Goal: Complete application form: Complete application form

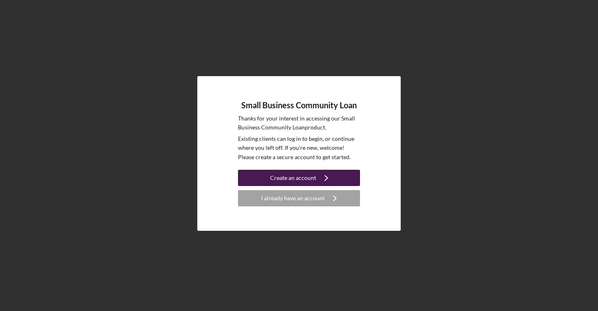
click at [295, 175] on div "Create an account" at bounding box center [293, 178] width 46 height 16
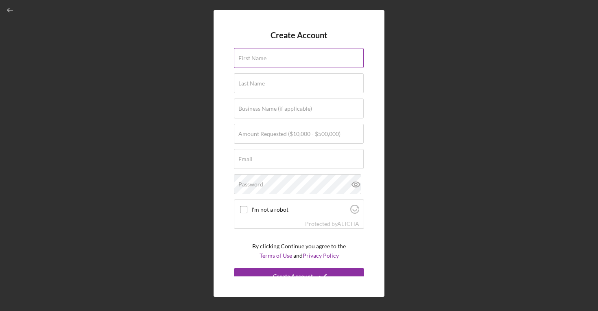
click at [298, 49] on div "First Name" at bounding box center [299, 58] width 130 height 20
type input "Maya"
type input "[PERSON_NAME]"
type input "Food Health Collective Inc."
type input "[EMAIL_ADDRESS][DOMAIN_NAME]"
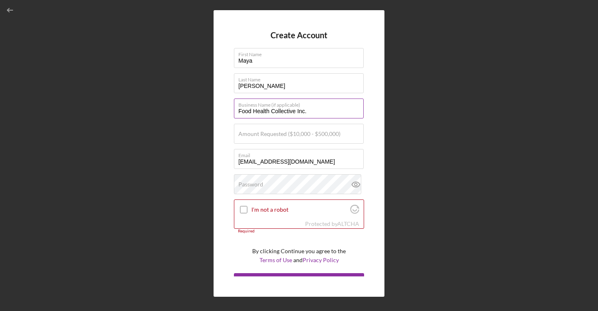
click at [309, 111] on input "Food Health Collective Inc." at bounding box center [299, 108] width 130 height 20
type input "Food Health Collective"
click at [248, 136] on label "Amount Requested ($10,000 - $500,000)" at bounding box center [290, 134] width 102 height 7
click at [248, 136] on input "Amount Requested ($10,000 - $500,000)" at bounding box center [299, 134] width 130 height 20
type input "$100,000"
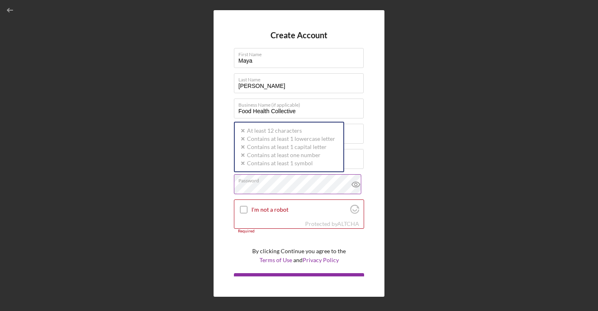
click at [275, 183] on div "Password Icon/icon-validation-no At least 12 characters Icon/icon-validation-no…" at bounding box center [299, 184] width 130 height 20
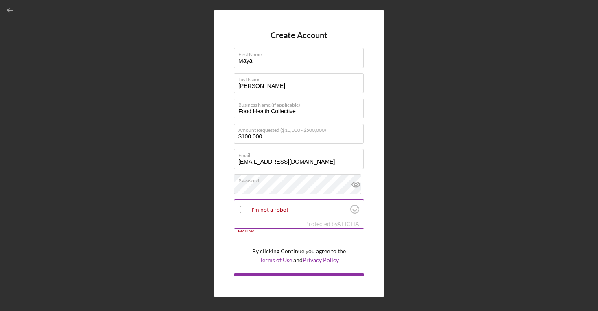
click at [243, 210] on input "I'm not a robot" at bounding box center [243, 209] width 7 height 7
checkbox input "true"
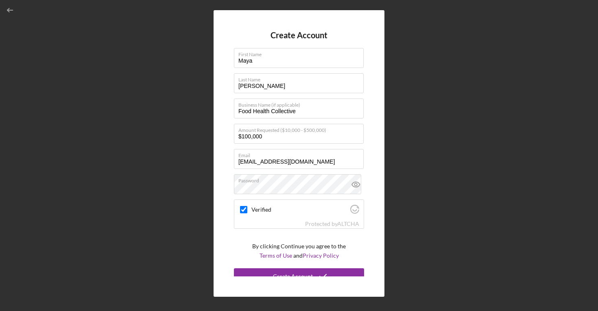
scroll to position [8, 0]
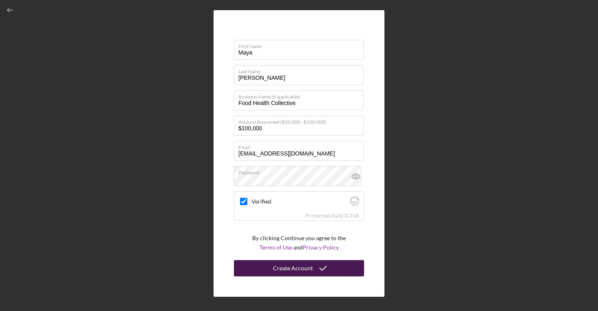
click at [308, 267] on div "Create Account" at bounding box center [293, 268] width 40 height 16
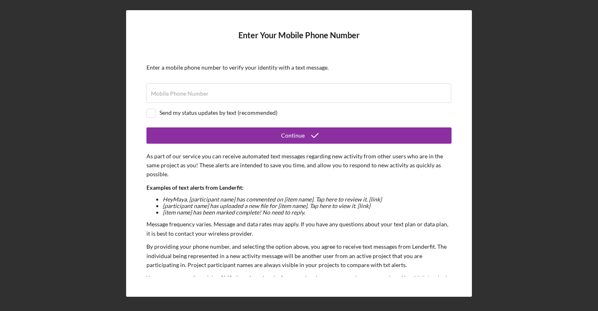
click at [526, 98] on div "Enter Your Mobile Phone Number Enter a mobile phone number to verify your ident…" at bounding box center [299, 153] width 590 height 307
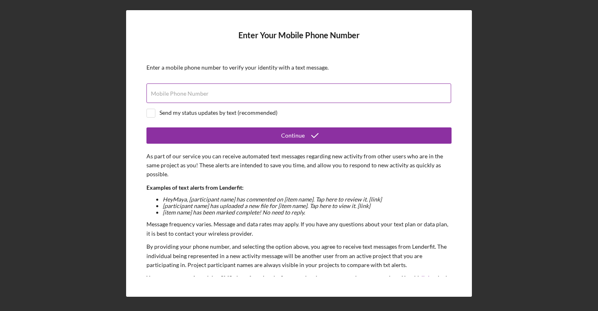
click at [288, 94] on input "Mobile Phone Number" at bounding box center [299, 93] width 305 height 20
type input "[PHONE_NUMBER]"
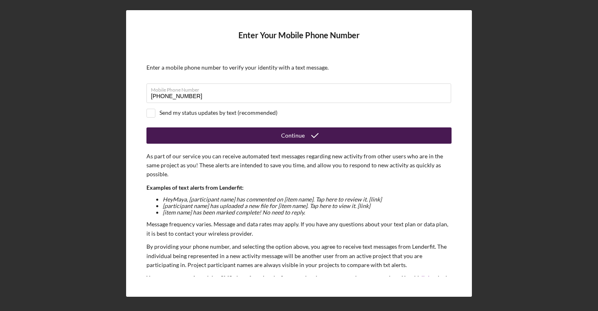
click at [291, 134] on div "Continue" at bounding box center [293, 135] width 24 height 16
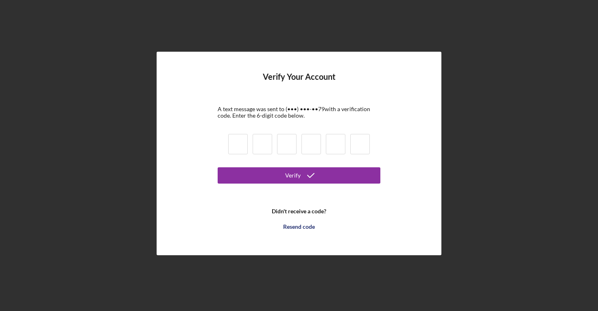
click at [235, 140] on input at bounding box center [238, 144] width 20 height 20
type input "4"
type input "9"
type input "2"
type input "4"
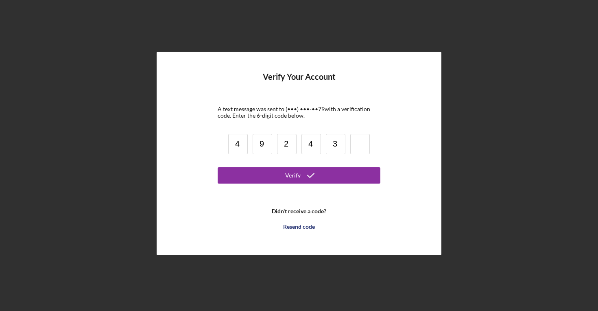
type input "3"
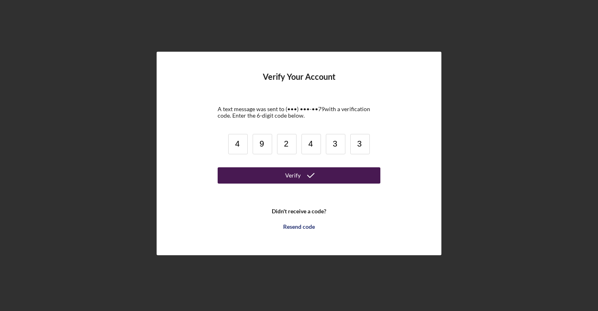
type input "3"
click at [318, 180] on icon "submit" at bounding box center [311, 175] width 20 height 20
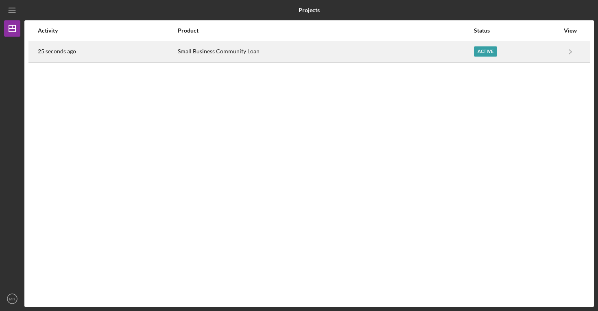
click at [538, 55] on div "Active" at bounding box center [516, 52] width 85 height 20
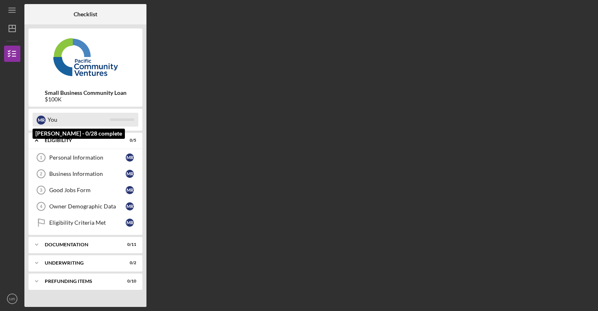
click at [109, 123] on div "You" at bounding box center [79, 120] width 62 height 14
click at [51, 122] on div "You" at bounding box center [79, 120] width 62 height 14
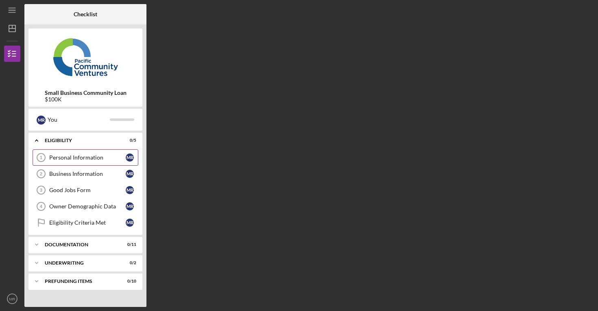
click at [109, 155] on div "Personal Information" at bounding box center [87, 157] width 77 height 7
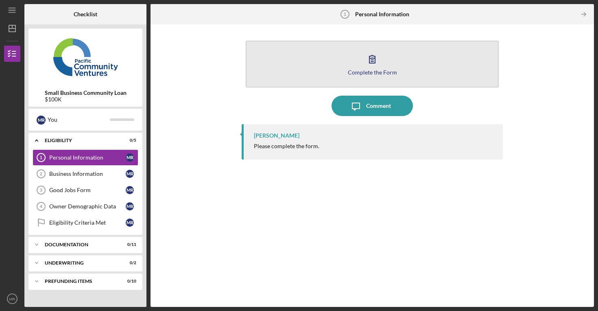
click at [370, 72] on div "Complete the Form" at bounding box center [372, 72] width 49 height 6
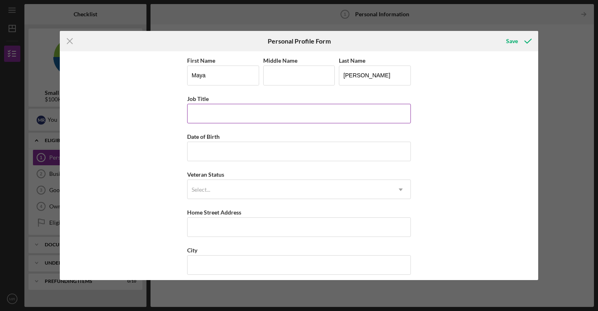
click at [219, 119] on input "Job Title" at bounding box center [299, 114] width 224 height 20
type input "CEO"
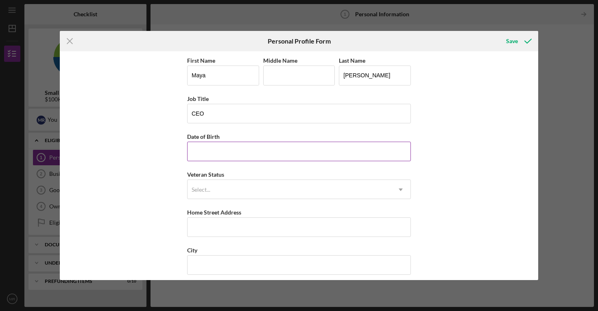
click at [216, 150] on input "Date of Birth" at bounding box center [299, 152] width 224 height 20
type input "[DATE]"
click at [238, 191] on div "Select..." at bounding box center [290, 189] width 204 height 19
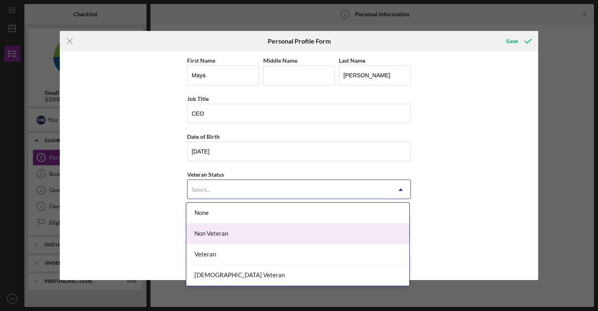
click at [236, 229] on div "Non Veteran" at bounding box center [297, 233] width 223 height 21
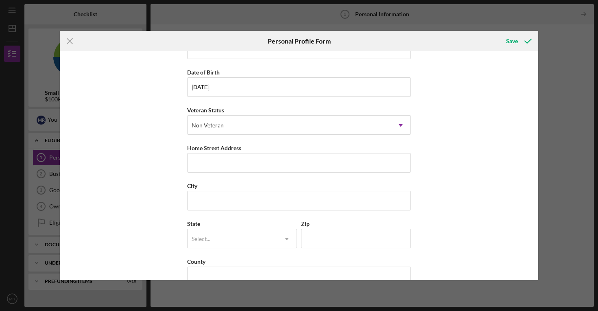
scroll to position [68, 0]
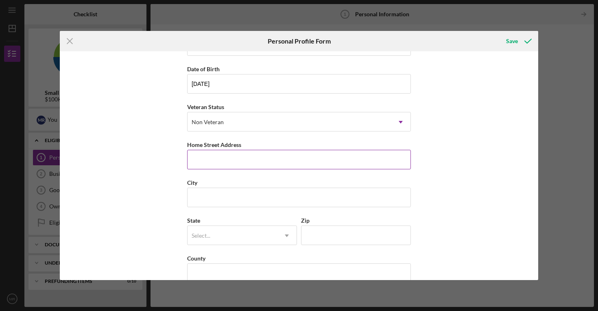
click at [222, 159] on input "Home Street Address" at bounding box center [299, 160] width 224 height 20
type input "[STREET_ADDRESS][PERSON_NAME]"
type input "Mountain View"
type input "CA"
type input "94041"
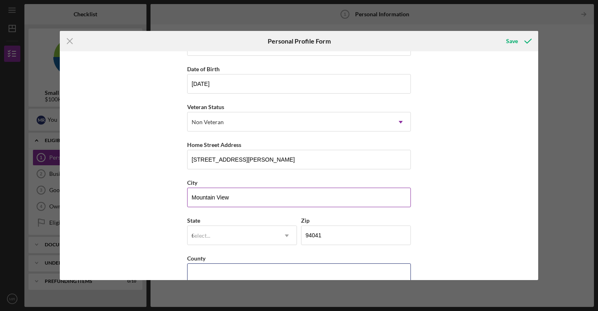
type input "[GEOGRAPHIC_DATA]"
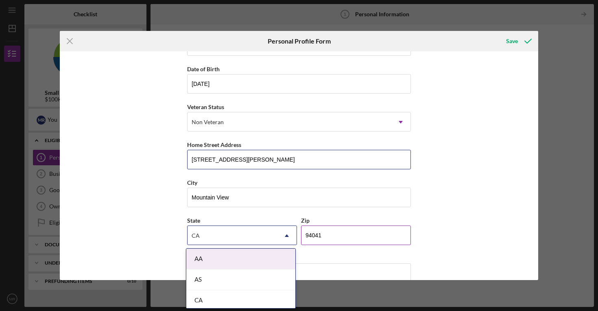
scroll to position [83, 0]
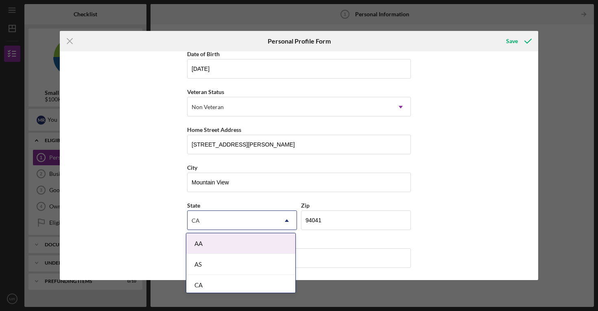
click at [245, 279] on div "CA" at bounding box center [240, 285] width 109 height 21
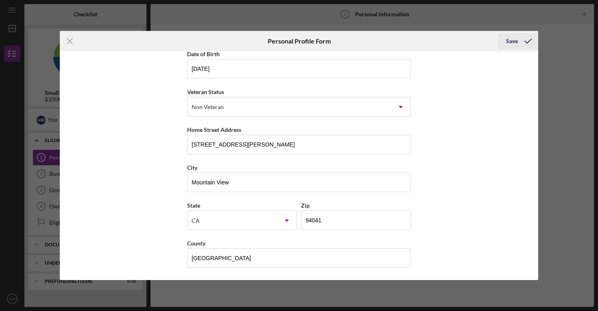
click at [514, 42] on div "Save" at bounding box center [512, 41] width 12 height 16
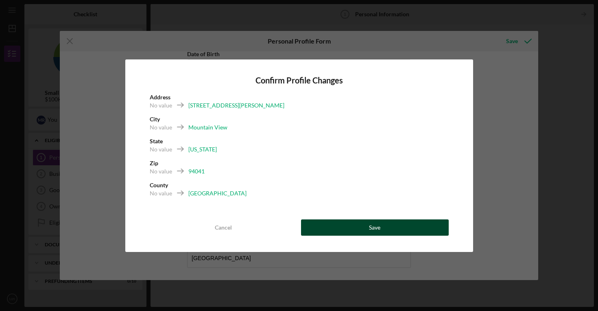
click at [328, 225] on button "Save" at bounding box center [375, 227] width 148 height 16
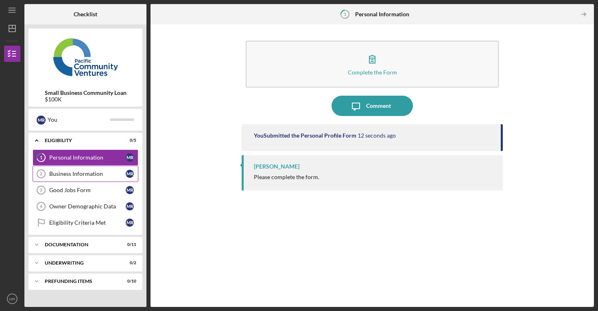
click at [96, 174] on div "Business Information" at bounding box center [87, 174] width 77 height 7
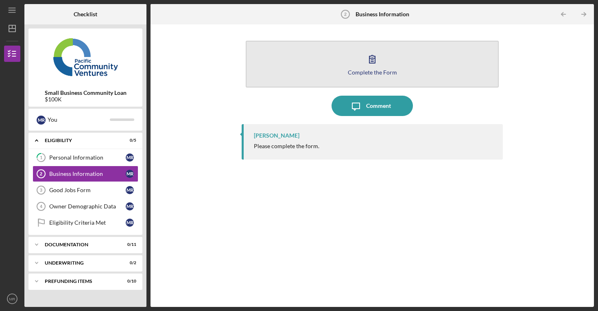
click at [392, 71] on div "Complete the Form" at bounding box center [372, 72] width 49 height 6
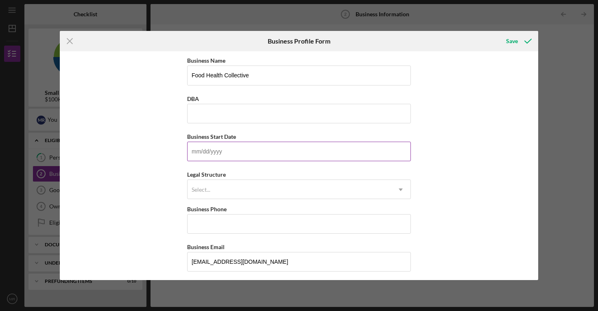
click at [291, 155] on input "Business Start Date" at bounding box center [299, 152] width 224 height 20
click at [198, 151] on input "[DATE]" at bounding box center [299, 152] width 224 height 20
click at [197, 151] on input "[DATE]" at bounding box center [299, 152] width 224 height 20
click at [204, 151] on input "[DATE]" at bounding box center [299, 152] width 224 height 20
type input "[DATE]"
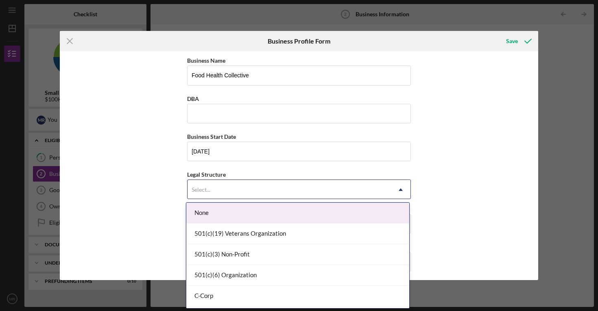
click at [272, 187] on div "Select..." at bounding box center [290, 189] width 204 height 19
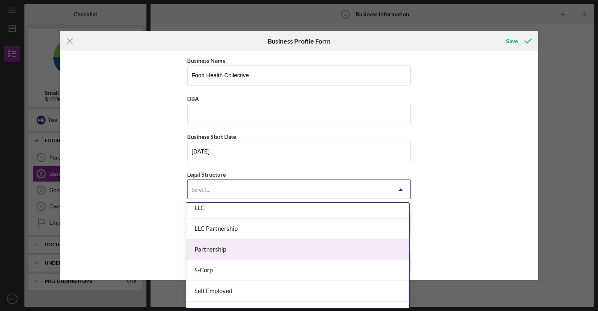
scroll to position [151, 0]
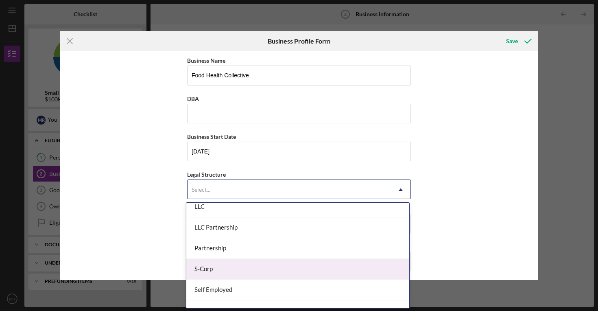
click at [269, 267] on div "S-Corp" at bounding box center [297, 269] width 223 height 21
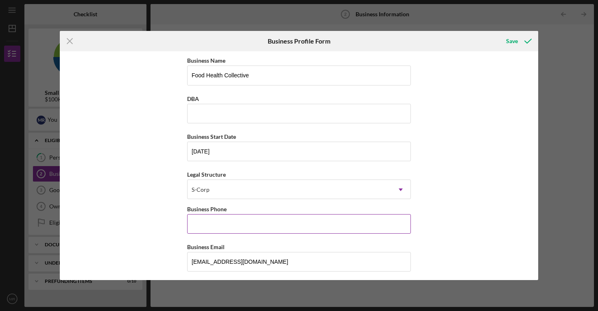
click at [252, 226] on input "Business Phone" at bounding box center [299, 224] width 224 height 20
type input "[PHONE_NUMBER]"
type input "Food Health Collective Inc."
type input "[STREET_ADDRESS]"
type input "Wilmington"
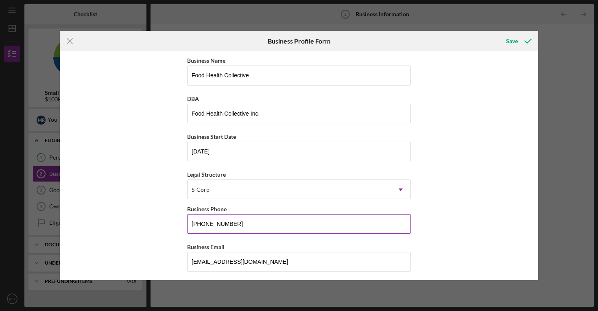
type input "DE"
type input "19801"
type input "DE"
type input "[PHONE_NUMBER]"
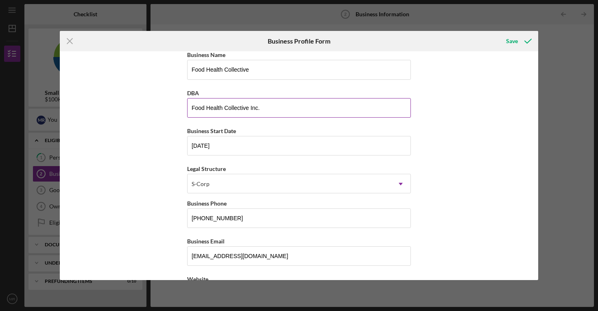
click at [282, 106] on input "Food Health Collective Inc." at bounding box center [299, 108] width 224 height 20
type input "Food Health Collective"
click at [479, 179] on div "Business Name Food Health Collective DBA Food Health Collective Business Start …" at bounding box center [299, 165] width 479 height 228
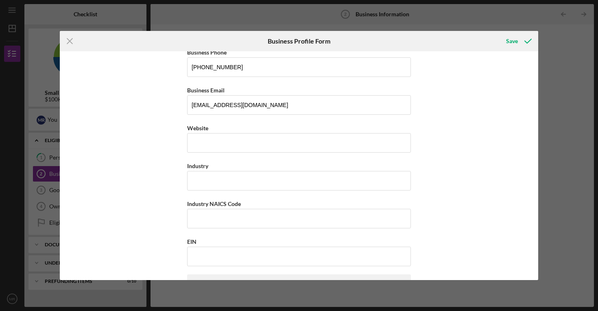
scroll to position [168, 0]
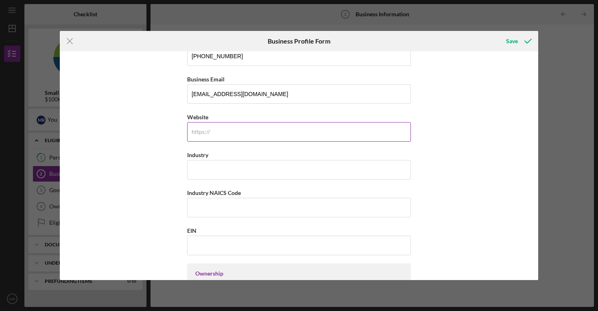
click at [275, 137] on input "Website" at bounding box center [299, 132] width 224 height 20
type input "[DOMAIN_NAME]"
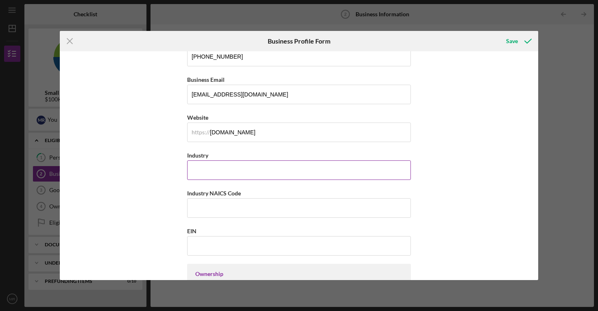
click at [236, 169] on input "Industry" at bounding box center [299, 170] width 224 height 20
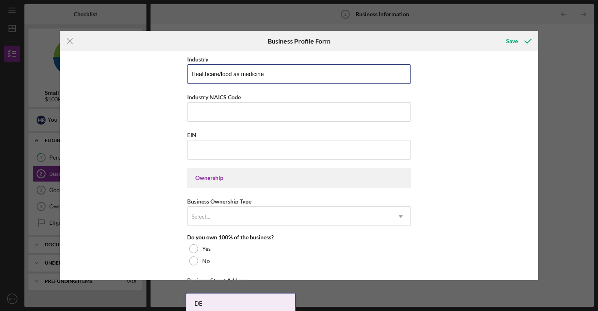
scroll to position [265, 0]
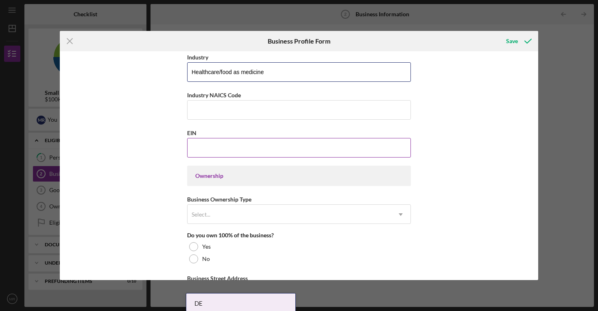
type input "Healthcare/food as medicine"
click at [220, 151] on input "EIN" at bounding box center [299, 148] width 224 height 20
paste input "[US_EMPLOYER_IDENTIFICATION_NUMBER]"
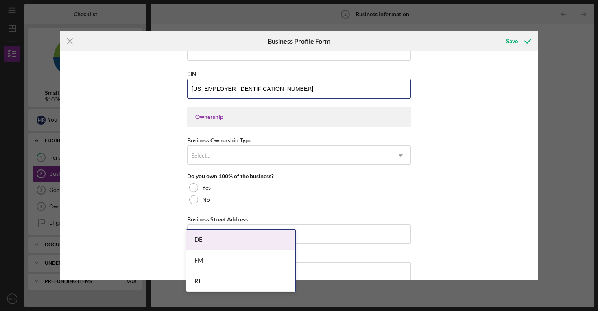
scroll to position [330, 0]
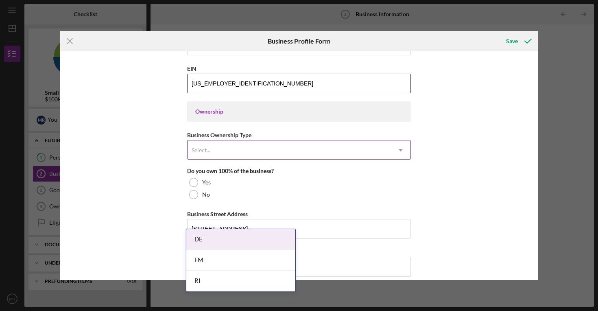
type input "[US_EMPLOYER_IDENTIFICATION_NUMBER]"
click at [263, 151] on div "Select..." at bounding box center [290, 150] width 204 height 19
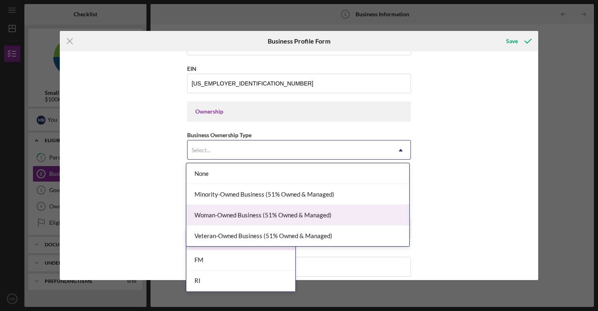
click at [265, 213] on div "Woman-Owned Business (51% Owned & Managed)" at bounding box center [297, 215] width 223 height 21
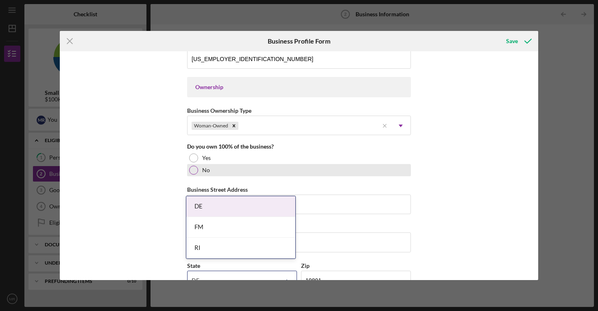
scroll to position [369, 0]
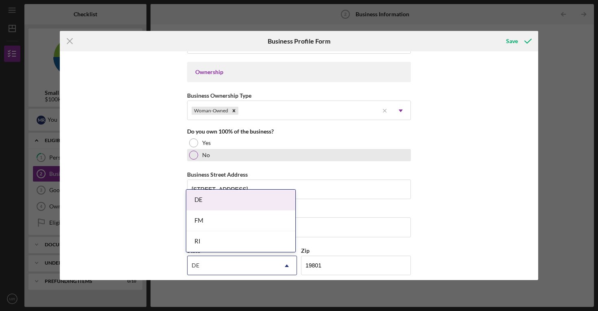
click at [206, 159] on div "No" at bounding box center [299, 155] width 224 height 12
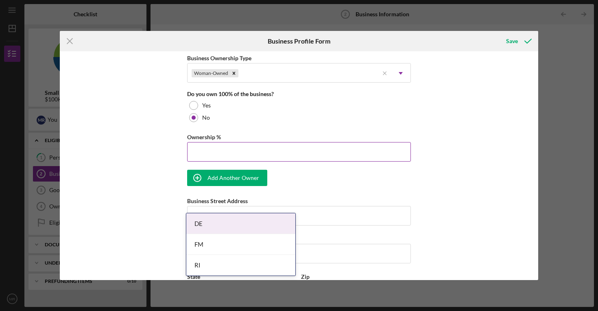
scroll to position [410, 0]
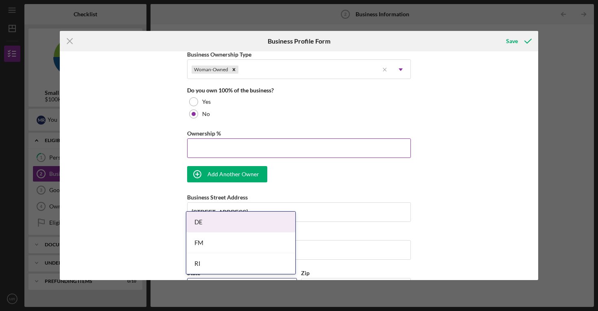
click at [250, 149] on input "Ownership %" at bounding box center [299, 148] width 224 height 20
type input "50.00%"
click at [423, 194] on div "Business Name Food Health Collective DBA Food Health Collective Business Start …" at bounding box center [299, 165] width 479 height 228
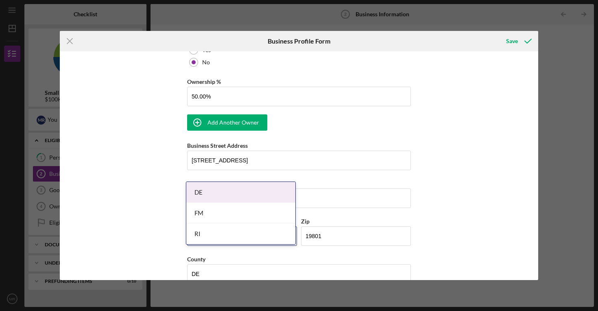
scroll to position [464, 0]
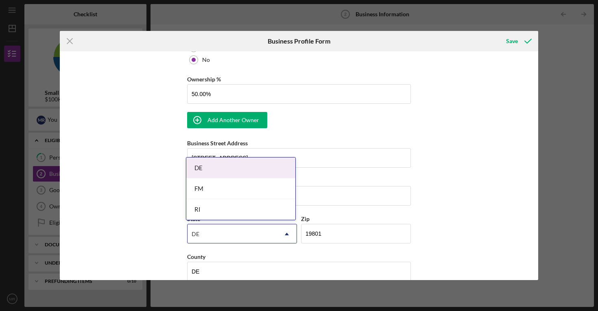
drag, startPoint x: 560, startPoint y: 163, endPoint x: 552, endPoint y: 163, distance: 8.1
click at [559, 163] on div "Icon/Menu Close Business Profile Form Save Business Name Food Health Collective…" at bounding box center [299, 155] width 598 height 311
drag, startPoint x: 509, startPoint y: 163, endPoint x: 497, endPoint y: 163, distance: 11.8
click at [509, 163] on div "Business Name Food Health Collective DBA Food Health Collective Business Start …" at bounding box center [299, 165] width 479 height 228
click at [239, 153] on input "[STREET_ADDRESS]" at bounding box center [299, 158] width 224 height 20
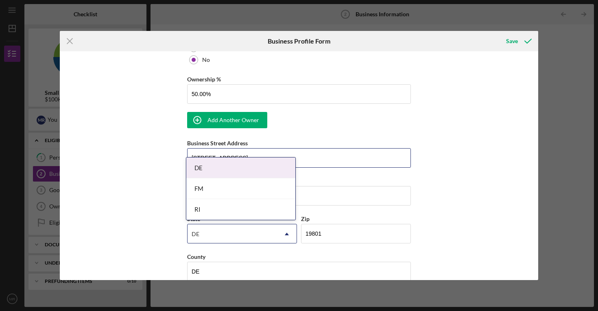
type input "[STREET_ADDRESS]"
click at [337, 157] on input "[STREET_ADDRESS]" at bounding box center [299, 158] width 224 height 20
drag, startPoint x: 329, startPoint y: 157, endPoint x: 316, endPoint y: 156, distance: 12.6
click at [329, 157] on input "[STREET_ADDRESS]" at bounding box center [299, 158] width 224 height 20
click at [318, 195] on input "Wilmington" at bounding box center [299, 196] width 224 height 20
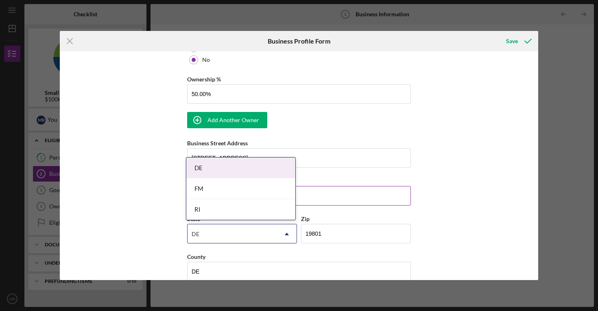
type input "[GEOGRAPHIC_DATA]"
click at [286, 236] on icon "Icon/Dropdown Arrow" at bounding box center [287, 234] width 20 height 20
type input "D"
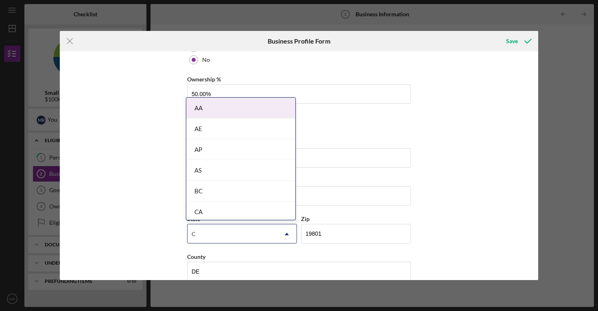
type input "CA"
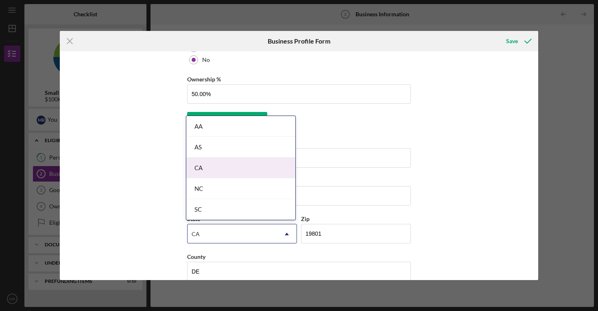
click at [266, 170] on div "CA" at bounding box center [240, 168] width 109 height 21
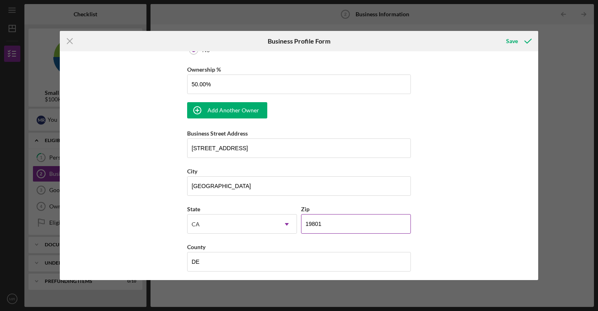
click at [329, 219] on input "19801" at bounding box center [356, 224] width 110 height 20
type input "90036"
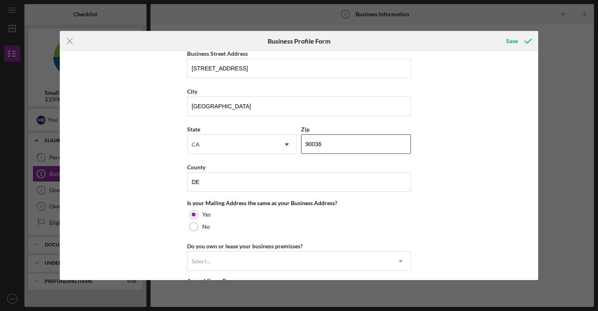
scroll to position [604, 0]
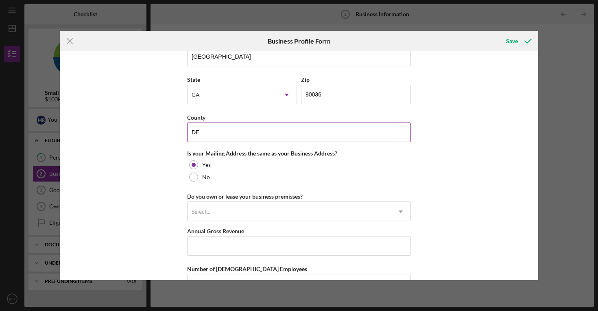
click at [223, 133] on input "DE" at bounding box center [299, 133] width 224 height 20
type input "D"
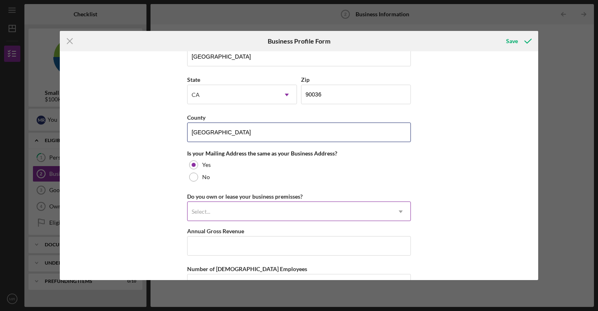
type input "[GEOGRAPHIC_DATA]"
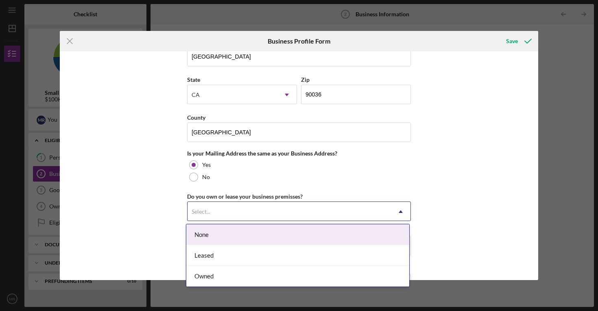
click at [249, 212] on div "Select..." at bounding box center [290, 211] width 204 height 19
click at [253, 237] on div "None" at bounding box center [297, 234] width 223 height 21
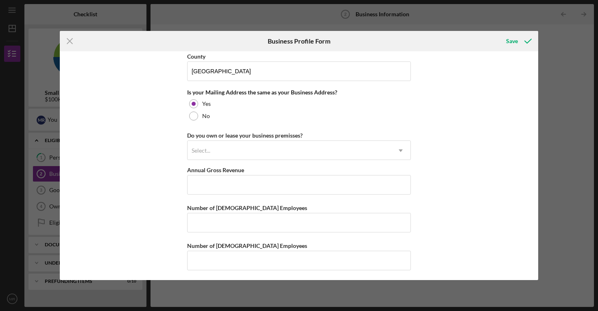
scroll to position [667, 0]
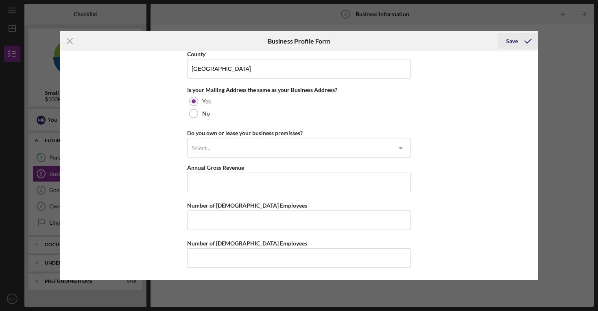
click at [514, 44] on div "Save" at bounding box center [512, 41] width 12 height 16
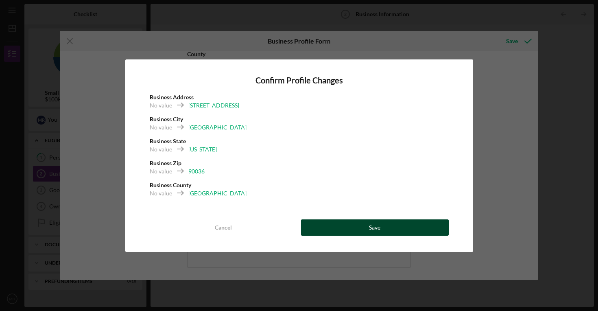
drag, startPoint x: 366, startPoint y: 230, endPoint x: 362, endPoint y: 225, distance: 5.5
click at [366, 230] on button "Save" at bounding box center [375, 227] width 148 height 16
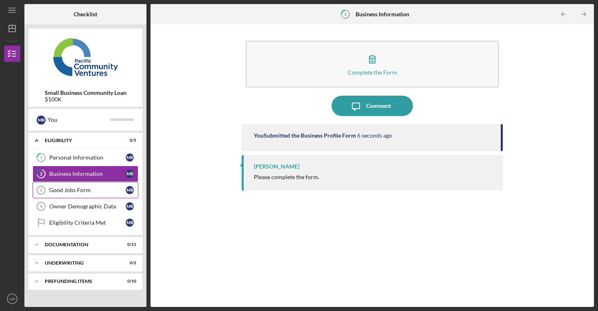
click at [98, 190] on div "Good Jobs Form" at bounding box center [87, 190] width 77 height 7
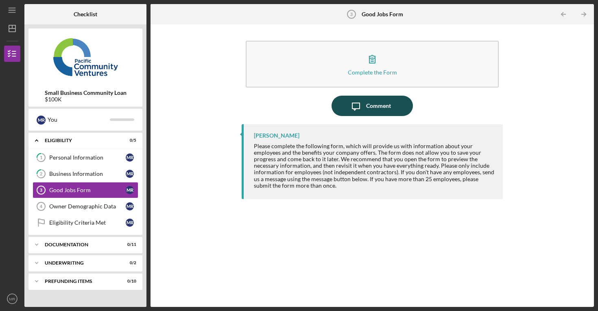
click at [359, 109] on icon "Icon/Message" at bounding box center [356, 106] width 20 height 20
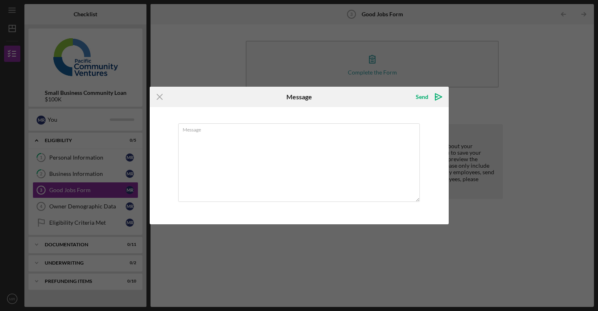
click at [155, 98] on icon "Icon/Menu Close" at bounding box center [160, 97] width 20 height 20
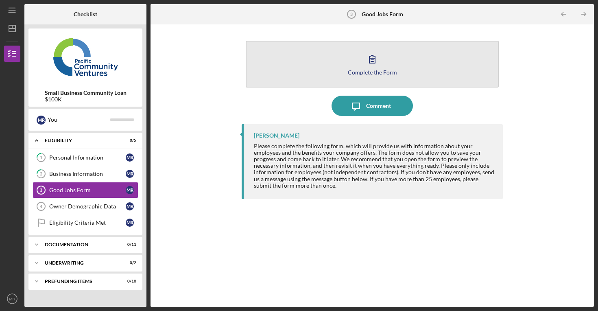
click at [371, 62] on icon "button" at bounding box center [372, 59] width 20 height 20
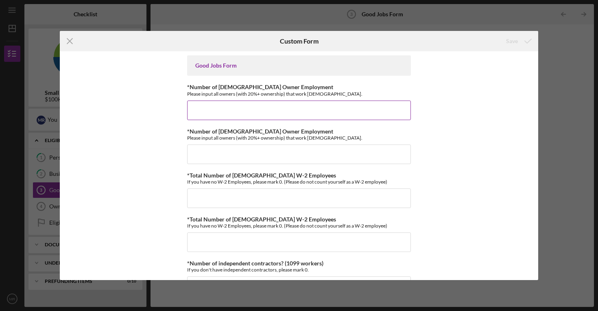
click at [252, 109] on input "*Number of [DEMOGRAPHIC_DATA] Owner Employment" at bounding box center [299, 111] width 224 height 20
type input "2"
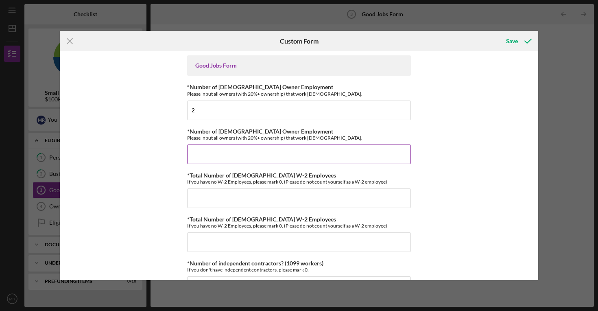
click at [256, 151] on input "*Number of [DEMOGRAPHIC_DATA] Owner Employment" at bounding box center [299, 154] width 224 height 20
type input "0"
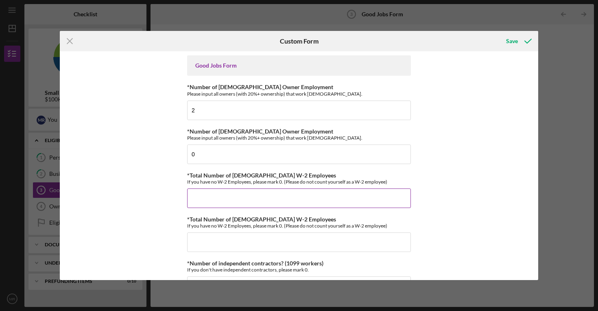
click at [293, 207] on input "*Total Number of [DEMOGRAPHIC_DATA] W-2 Employees" at bounding box center [299, 198] width 224 height 20
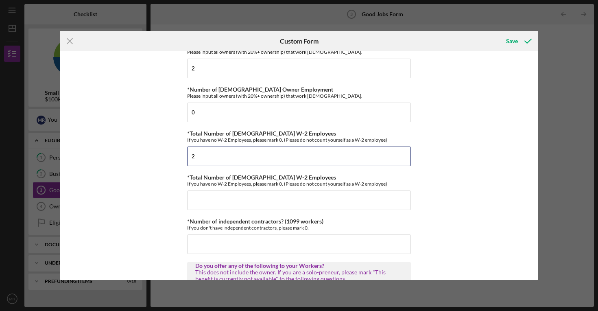
scroll to position [44, 0]
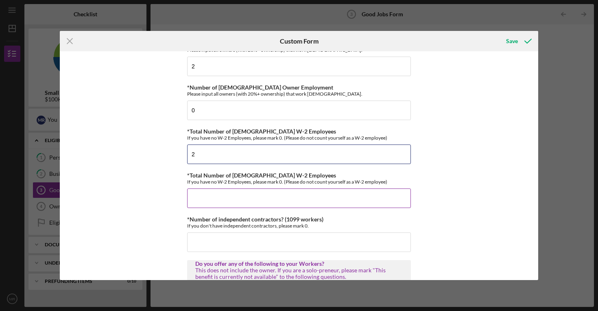
type input "2"
click at [271, 197] on input "*Total Number of [DEMOGRAPHIC_DATA] W-2 Employees" at bounding box center [299, 198] width 224 height 20
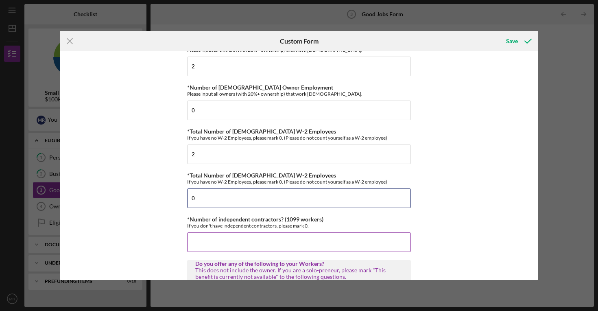
type input "0"
click at [271, 242] on input "*Number of independent contractors? (1099 workers)" at bounding box center [299, 242] width 224 height 20
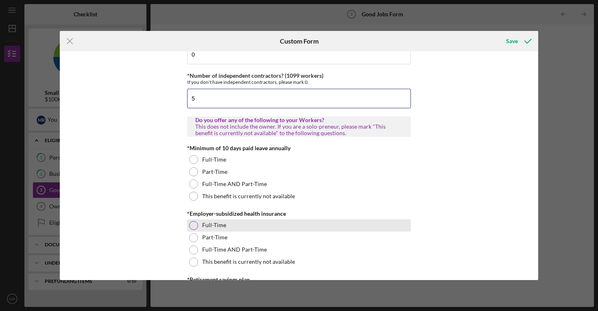
scroll to position [188, 0]
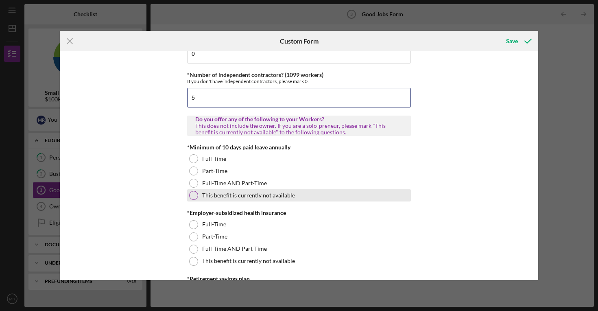
type input "5"
click at [256, 193] on label "This benefit is currently not available" at bounding box center [248, 195] width 93 height 7
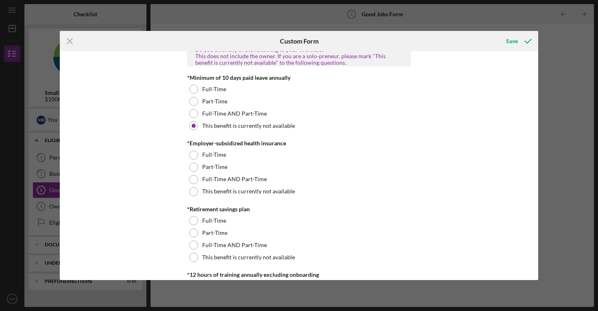
scroll to position [259, 0]
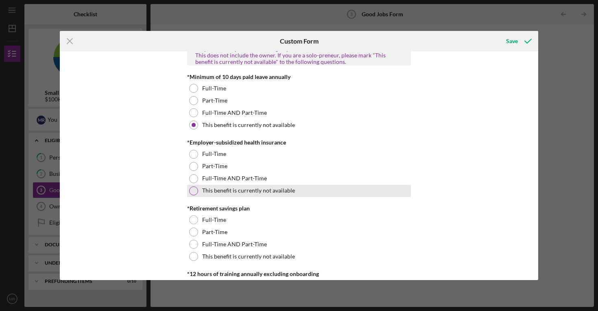
click at [258, 185] on div "This benefit is currently not available" at bounding box center [299, 191] width 224 height 12
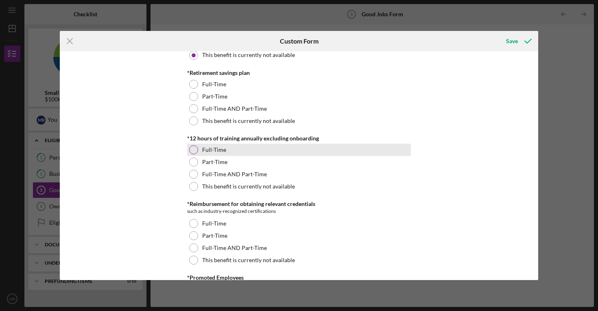
scroll to position [395, 0]
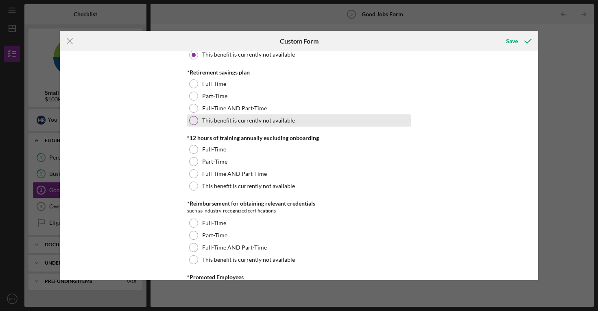
click at [253, 124] on div "This benefit is currently not available" at bounding box center [299, 120] width 224 height 12
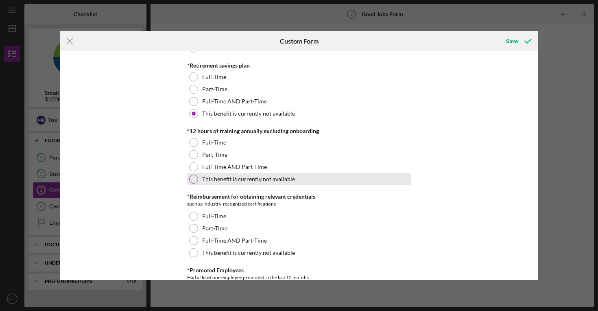
scroll to position [404, 0]
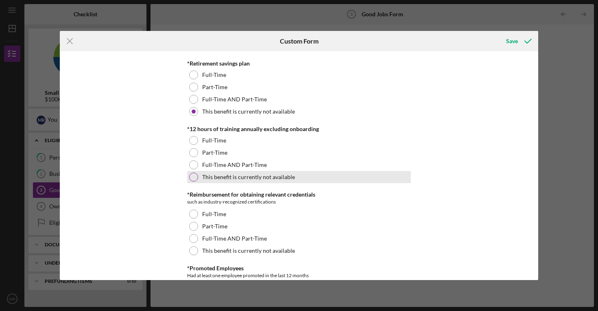
click at [244, 175] on label "This benefit is currently not available" at bounding box center [248, 177] width 93 height 7
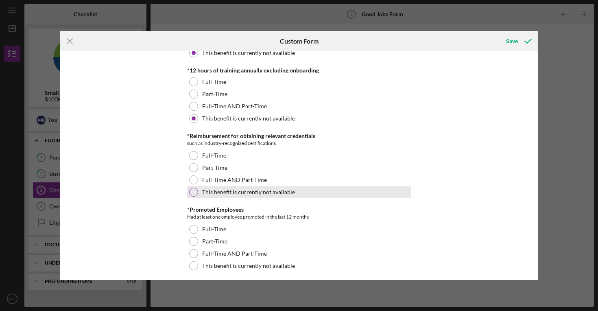
scroll to position [469, 0]
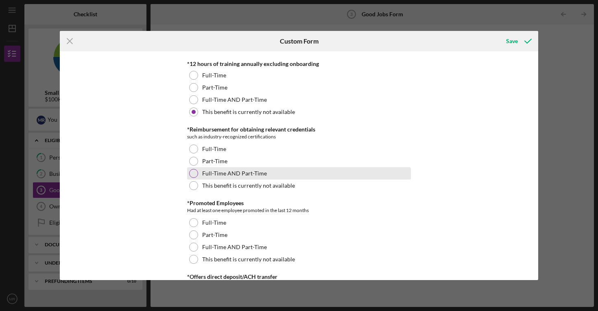
click at [240, 172] on label "Full-Time AND Part-Time" at bounding box center [234, 173] width 65 height 7
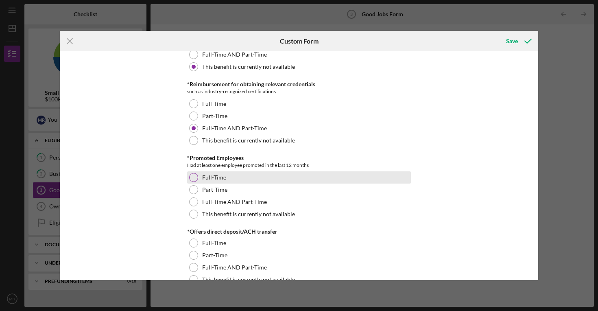
scroll to position [515, 0]
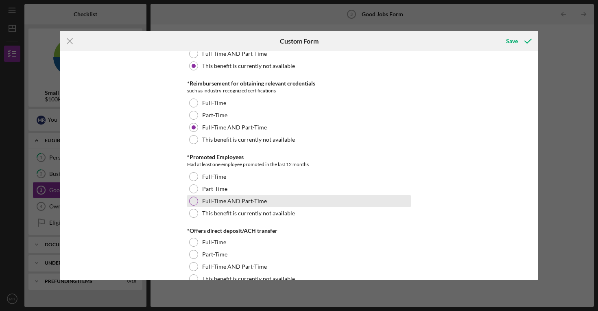
click at [256, 198] on label "Full-Time AND Part-Time" at bounding box center [234, 201] width 65 height 7
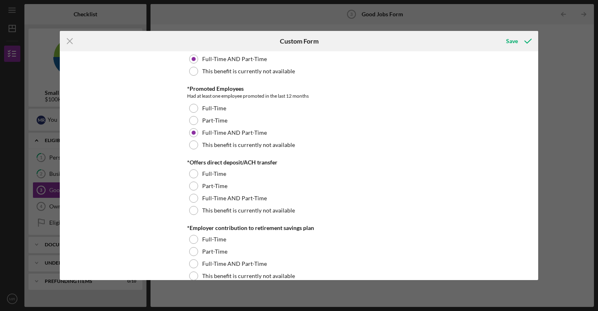
scroll to position [610, 0]
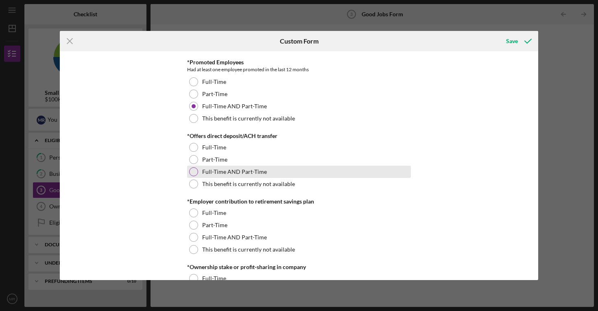
click at [233, 170] on label "Full-Time AND Part-Time" at bounding box center [234, 172] width 65 height 7
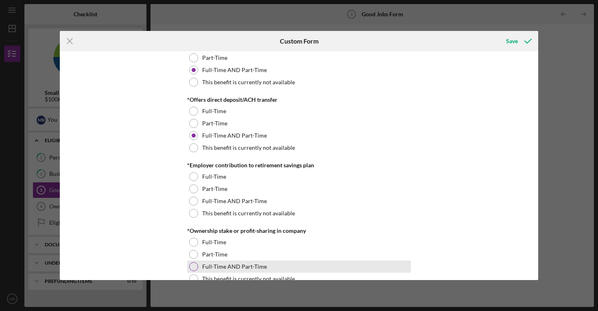
scroll to position [733, 0]
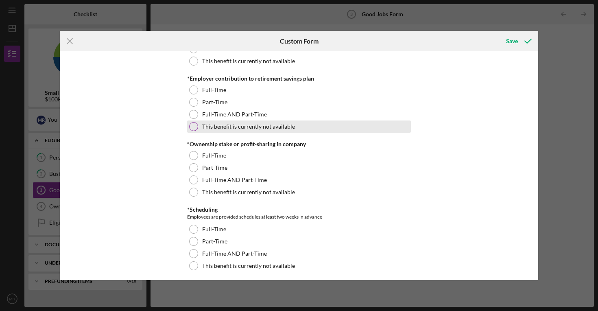
click at [216, 128] on label "This benefit is currently not available" at bounding box center [248, 126] width 93 height 7
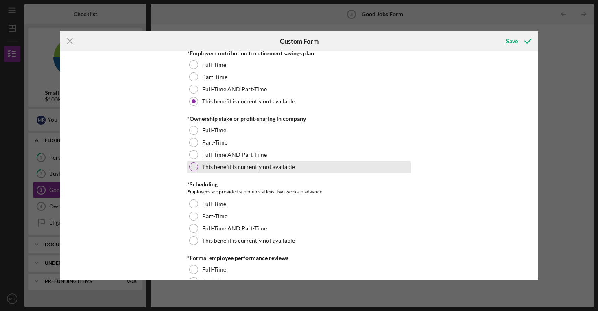
scroll to position [769, 0]
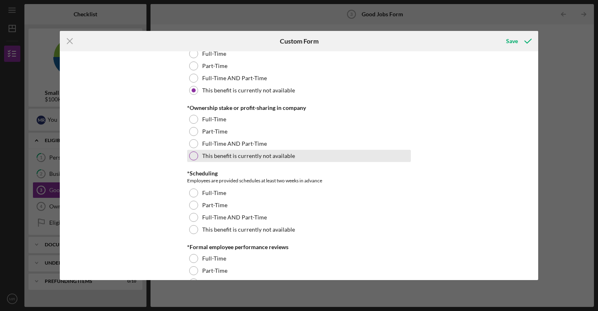
click at [248, 153] on label "This benefit is currently not available" at bounding box center [248, 156] width 93 height 7
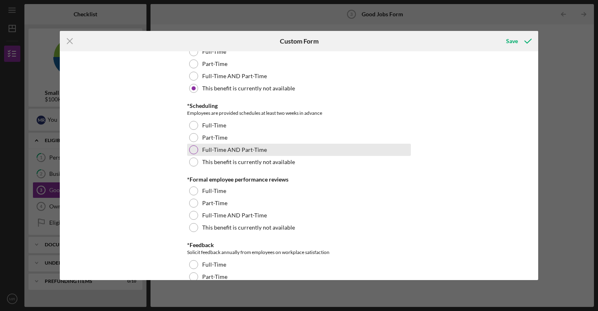
scroll to position [836, 0]
drag, startPoint x: 223, startPoint y: 149, endPoint x: 216, endPoint y: 144, distance: 8.0
click at [223, 149] on label "Full-Time AND Part-Time" at bounding box center [234, 150] width 65 height 7
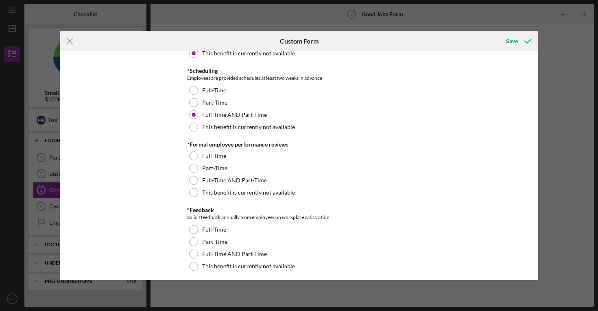
scroll to position [873, 0]
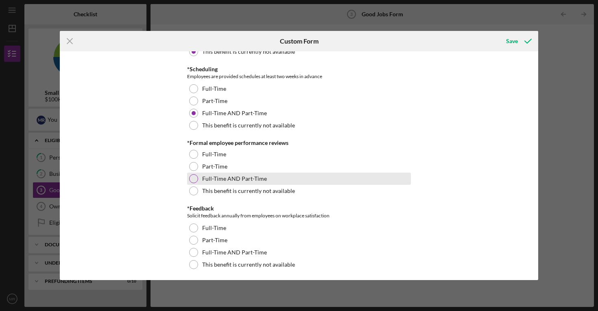
click at [232, 176] on label "Full-Time AND Part-Time" at bounding box center [234, 178] width 65 height 7
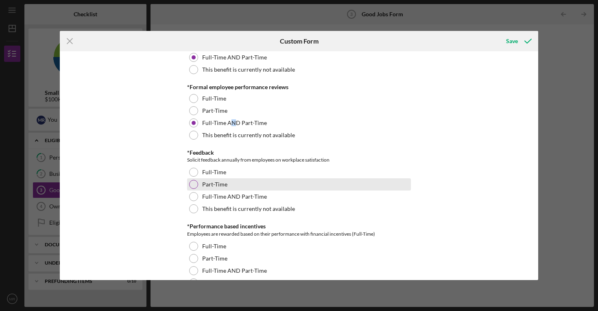
scroll to position [943, 0]
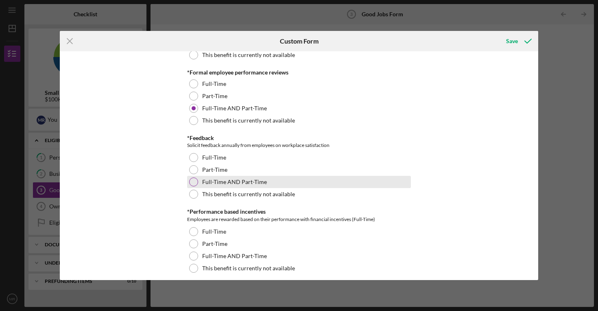
click at [243, 179] on label "Full-Time AND Part-Time" at bounding box center [234, 182] width 65 height 7
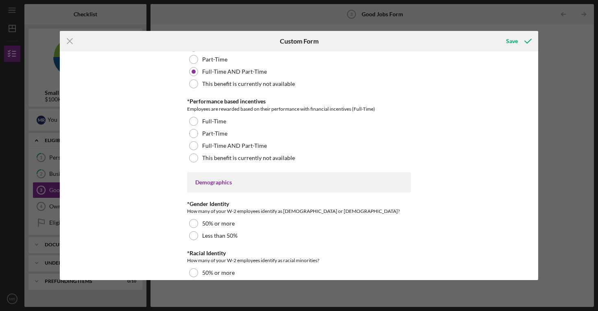
scroll to position [1064, 0]
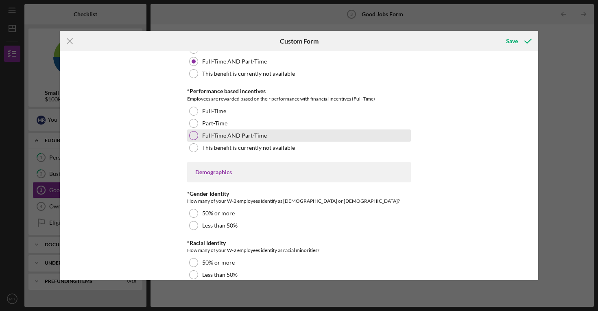
click at [226, 137] on label "Full-Time AND Part-Time" at bounding box center [234, 135] width 65 height 7
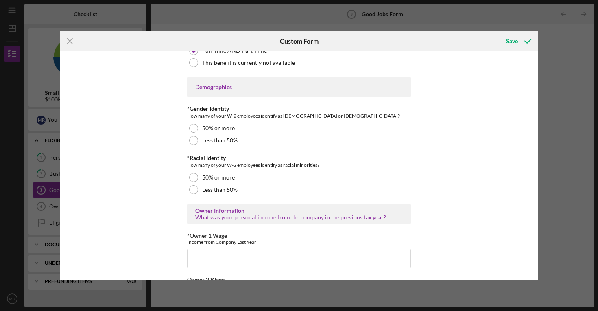
scroll to position [1161, 0]
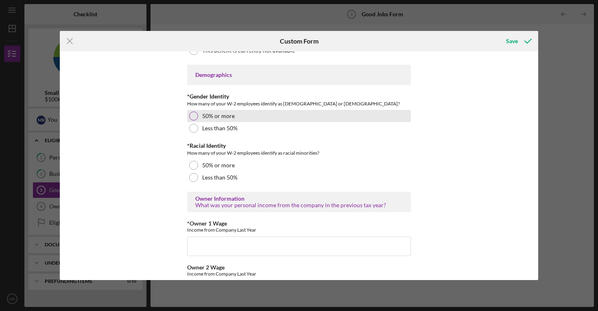
click at [225, 118] on label "50% or more" at bounding box center [218, 116] width 33 height 7
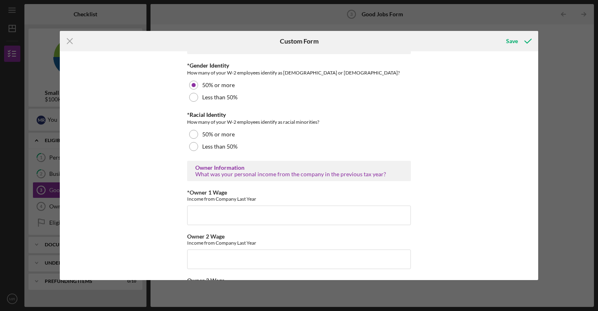
scroll to position [1193, 0]
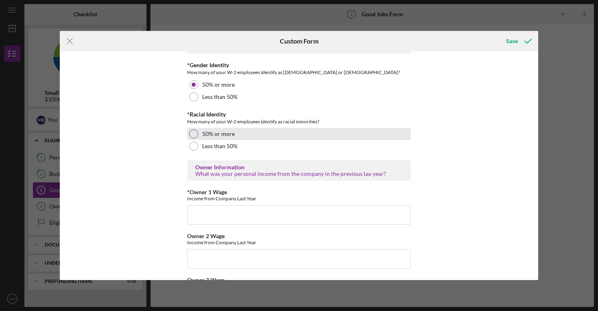
click at [253, 137] on div "50% or more" at bounding box center [299, 134] width 224 height 12
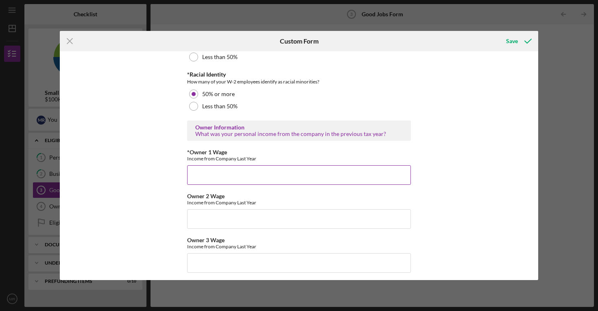
scroll to position [1236, 0]
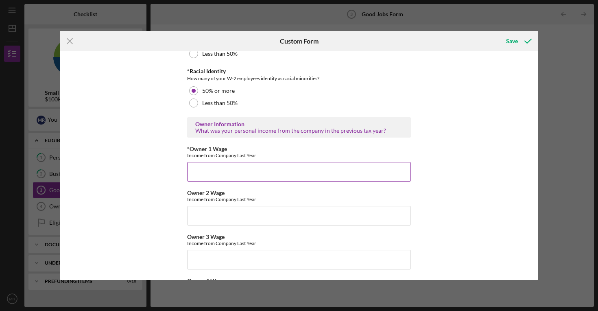
click at [289, 175] on input "*Owner 1 Wage" at bounding box center [299, 172] width 224 height 20
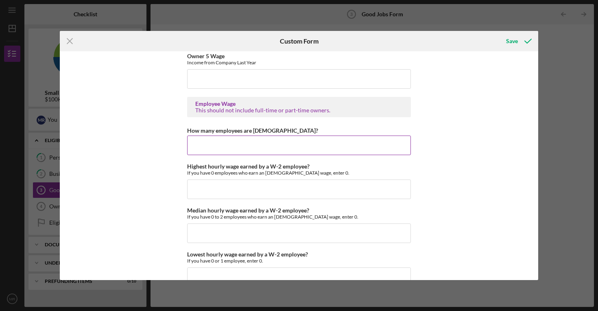
scroll to position [1507, 0]
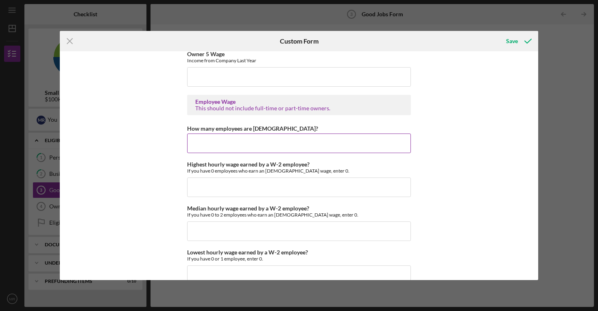
type input "123500"
click at [301, 145] on input "How many employees are [DEMOGRAPHIC_DATA]?" at bounding box center [299, 143] width 224 height 20
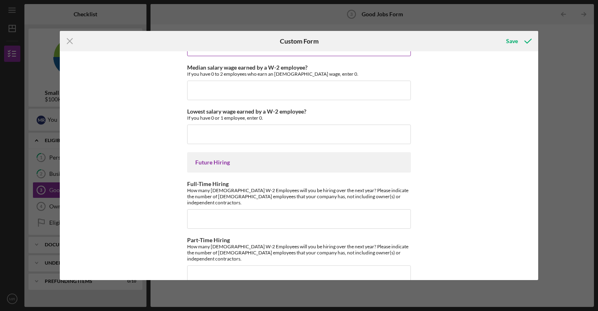
scroll to position [1823, 0]
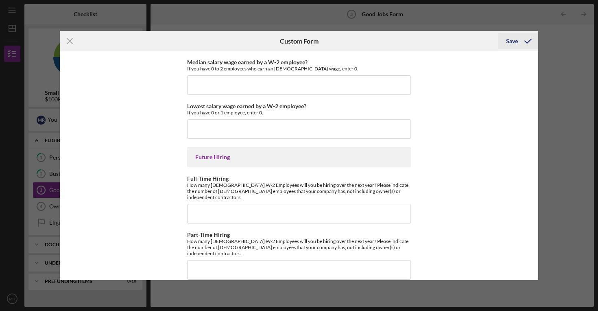
type input "5"
click at [512, 44] on div "Save" at bounding box center [512, 41] width 12 height 16
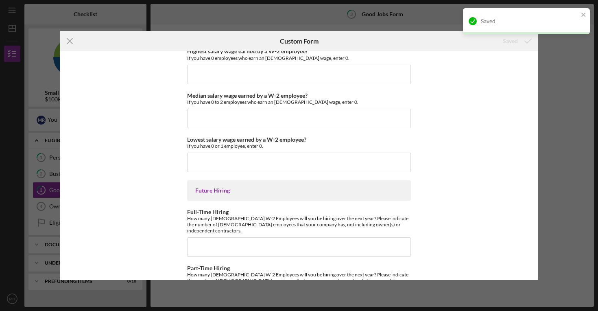
scroll to position [1785, 0]
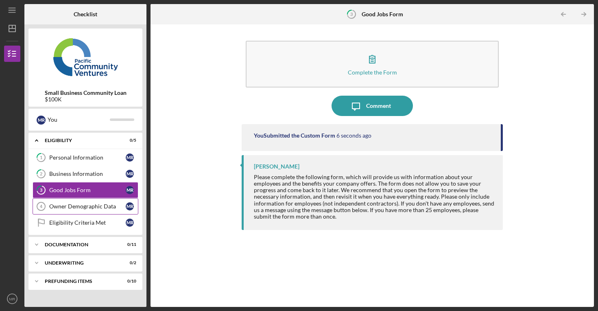
click at [103, 210] on link "Owner Demographic Data 4 Owner Demographic Data M R" at bounding box center [86, 206] width 106 height 16
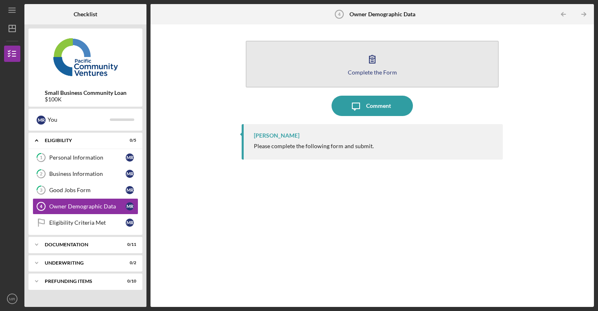
click at [364, 63] on icon "button" at bounding box center [372, 59] width 20 height 20
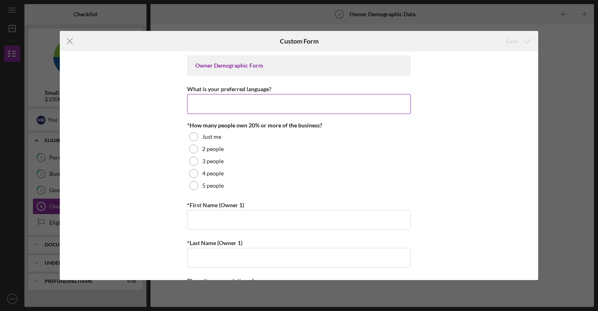
click at [266, 105] on input "What is your preferred language?" at bounding box center [299, 104] width 224 height 20
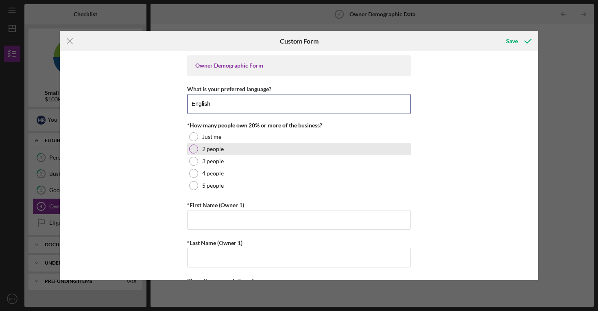
type input "English"
drag, startPoint x: 204, startPoint y: 147, endPoint x: 200, endPoint y: 146, distance: 4.4
click at [204, 147] on label "2 people" at bounding box center [213, 149] width 22 height 7
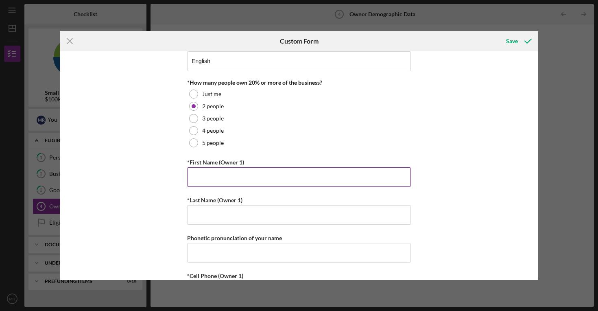
scroll to position [45, 0]
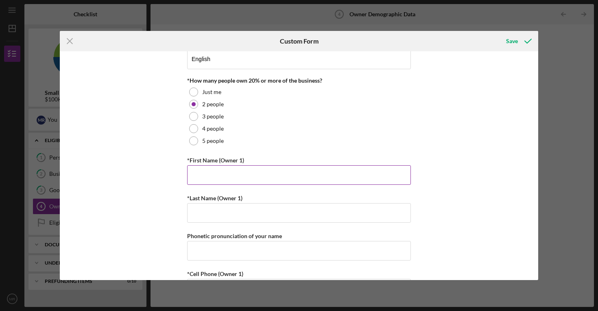
click at [235, 174] on input "*First Name (Owner 1)" at bounding box center [299, 175] width 224 height 20
type input "Maya"
type input "E"
type input "[PERSON_NAME]"
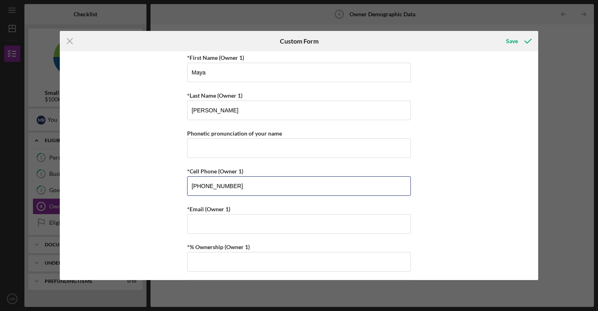
scroll to position [197, 0]
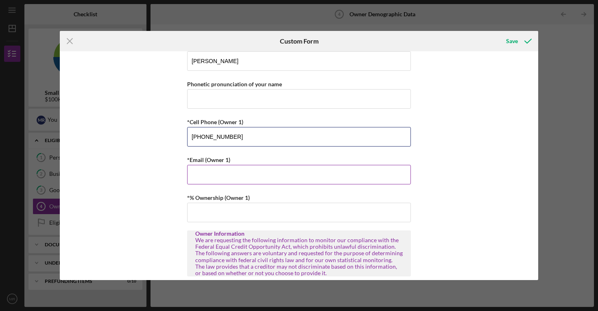
type input "[PHONE_NUMBER]"
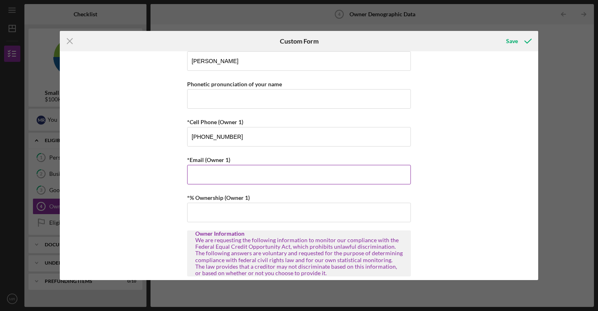
click at [231, 172] on input "*Email (Owner 1)" at bounding box center [299, 175] width 224 height 20
type input "[EMAIL_ADDRESS][DOMAIN_NAME]"
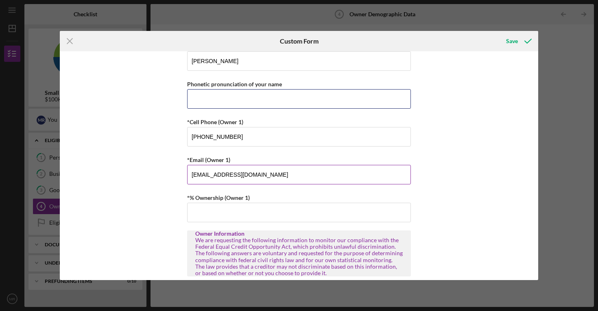
type input "8665524272"
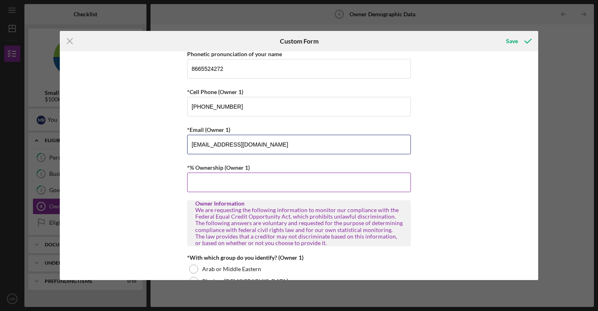
scroll to position [232, 0]
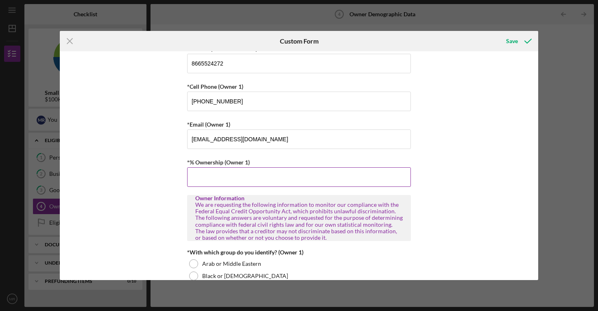
click at [274, 174] on input "*% Ownership (Owner 1)" at bounding box center [299, 177] width 224 height 20
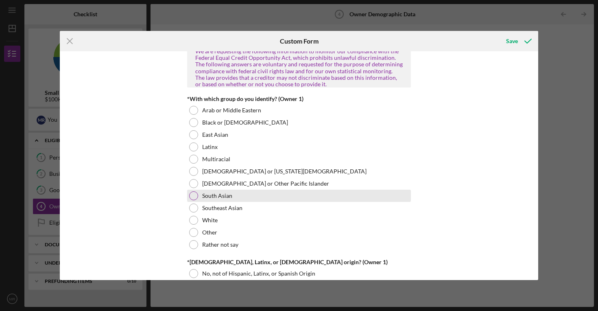
scroll to position [407, 0]
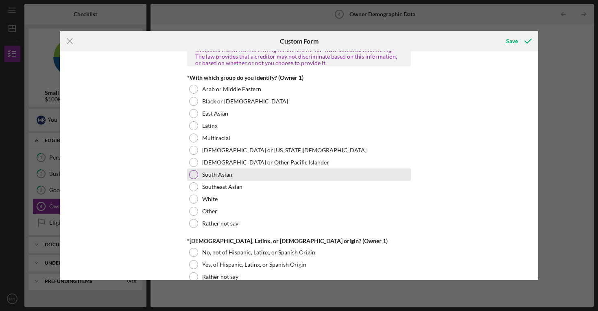
type input "50.00000%"
click at [244, 177] on div "South Asian" at bounding box center [299, 175] width 224 height 12
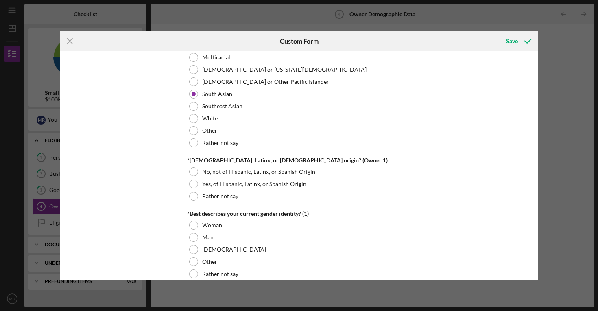
scroll to position [490, 0]
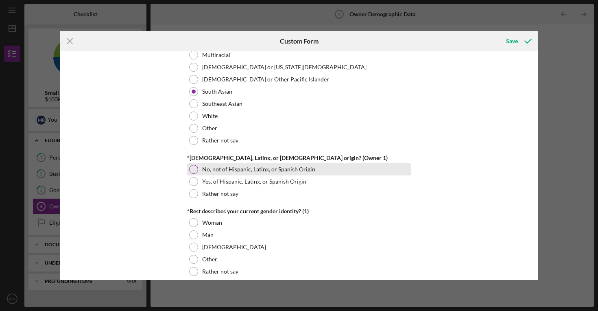
click at [253, 171] on label "No, not of Hispanic, Latinx, or Spanish Origin" at bounding box center [258, 169] width 113 height 7
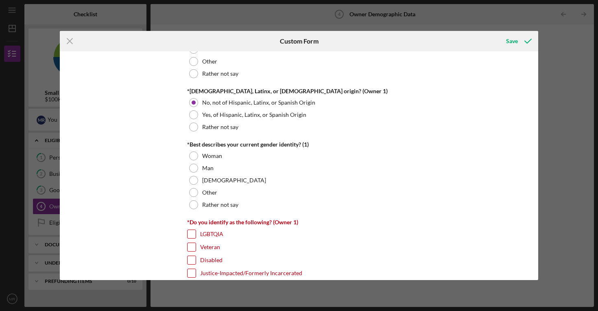
scroll to position [557, 0]
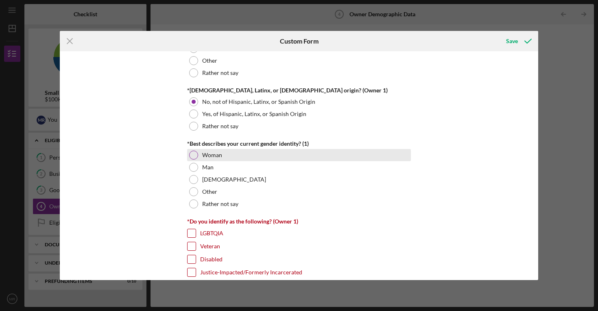
click at [240, 155] on div "Woman" at bounding box center [299, 155] width 224 height 12
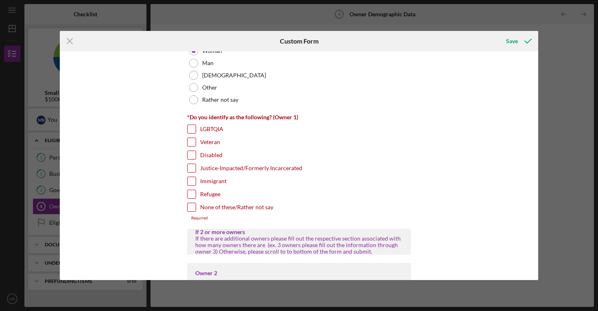
scroll to position [663, 0]
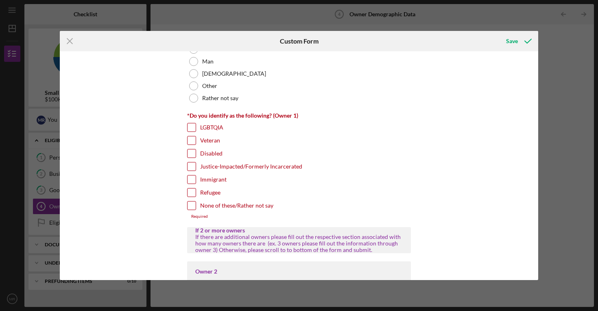
click at [261, 204] on label "None of these/Rather not say" at bounding box center [236, 205] width 73 height 8
click at [196, 204] on input "None of these/Rather not say" at bounding box center [192, 205] width 8 height 8
checkbox input "true"
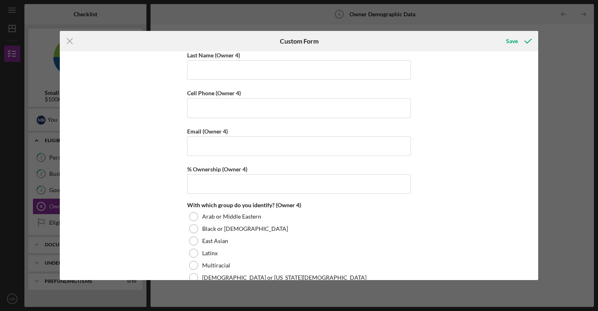
scroll to position [2181, 0]
click at [515, 42] on div "Save" at bounding box center [512, 41] width 12 height 16
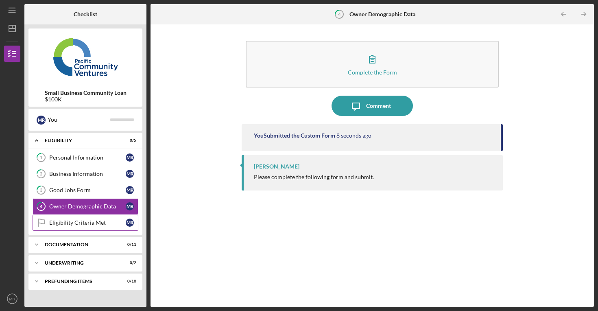
click at [78, 221] on div "Eligibility Criteria Met" at bounding box center [87, 222] width 77 height 7
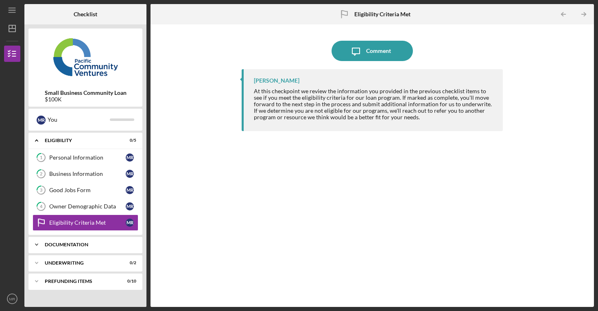
click at [93, 244] on div "Documentation" at bounding box center [89, 244] width 88 height 5
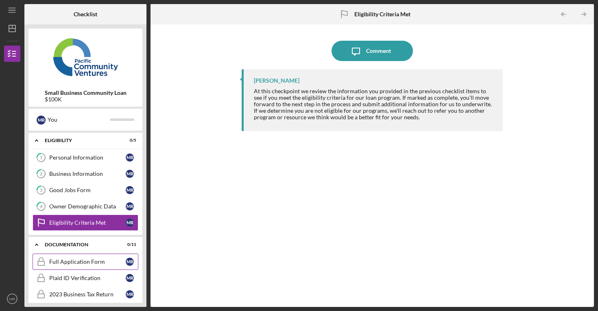
click at [95, 264] on div "Full Application Form" at bounding box center [87, 261] width 77 height 7
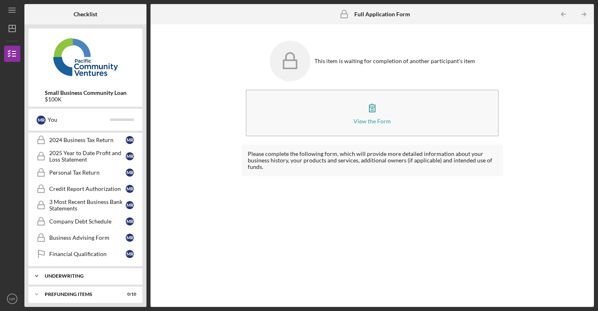
scroll to position [172, 0]
click at [113, 186] on div "Credit Report Authorization" at bounding box center [87, 187] width 77 height 7
